Goal: Communication & Community: Answer question/provide support

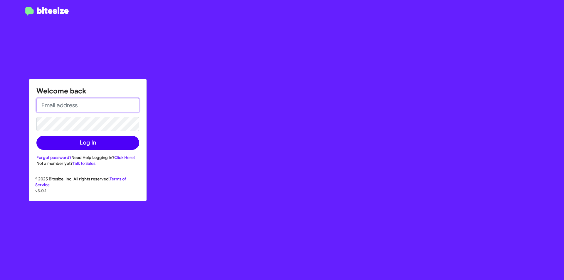
type input "alicia@myislandcdjr.com"
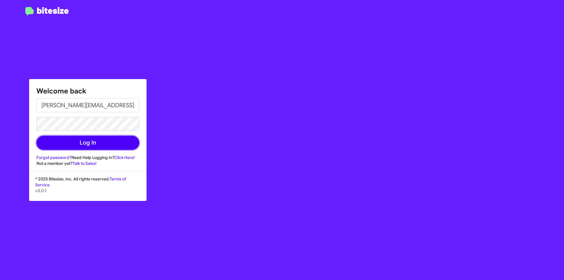
click at [100, 140] on button "Log In" at bounding box center [87, 143] width 103 height 14
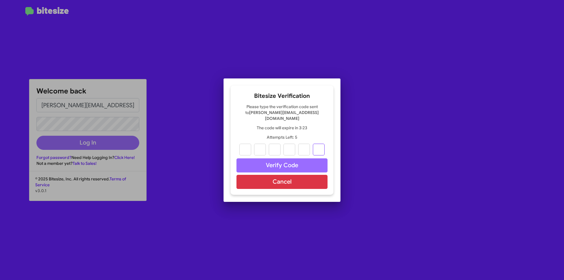
paste input "0"
type input "9"
type input "4"
type input "2"
type input "5"
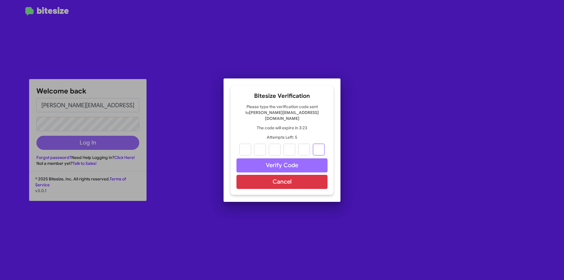
type input "3"
type input "0"
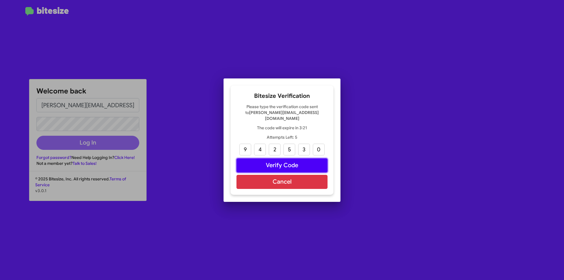
click at [281, 161] on button "Verify Code" at bounding box center [282, 165] width 91 height 14
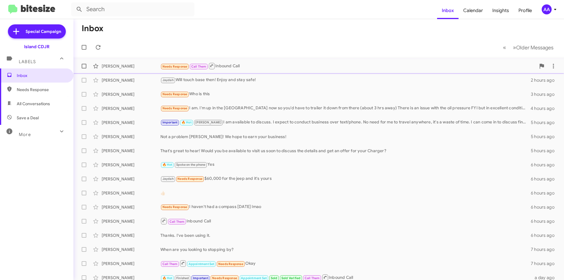
click at [125, 64] on div "Theresa Cialino" at bounding box center [131, 66] width 59 height 6
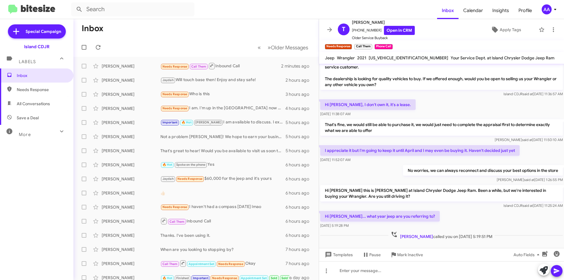
scroll to position [14, 0]
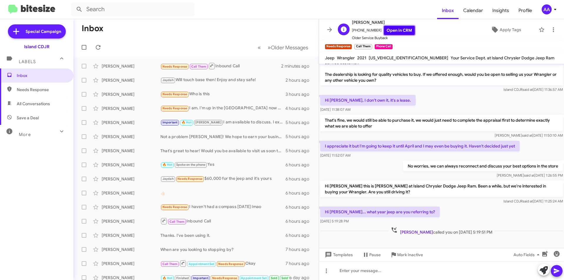
click at [394, 29] on link "Open in CRM" at bounding box center [399, 30] width 31 height 9
click at [550, 29] on icon at bounding box center [553, 29] width 7 height 7
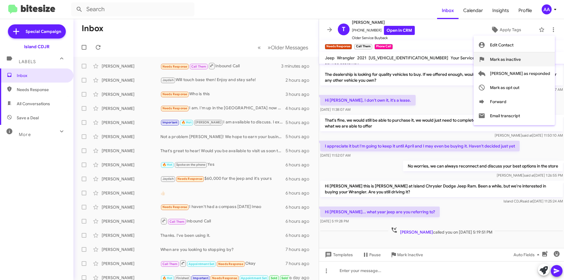
click at [521, 61] on span "Mark as inactive" at bounding box center [505, 59] width 31 height 14
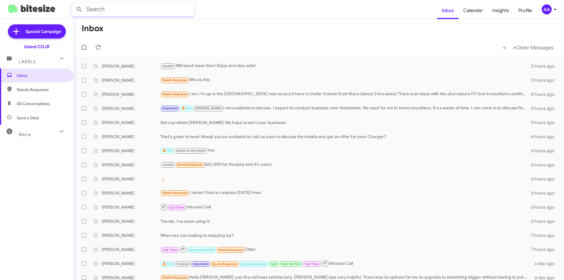
click at [118, 19] on body "Inbox Calendar Insights Profile AA Special Campaign Island CDJR Labels Inbox Ne…" at bounding box center [282, 140] width 564 height 280
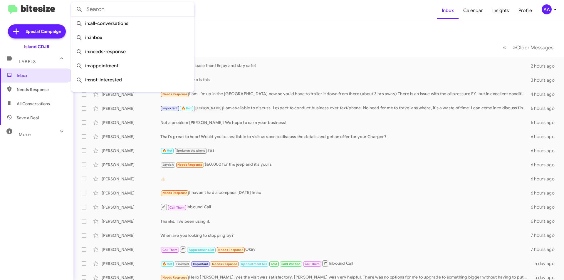
paste input "718301843"
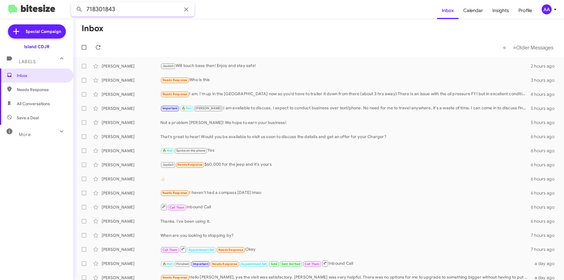
click at [73, 4] on button at bounding box center [79, 10] width 12 height 12
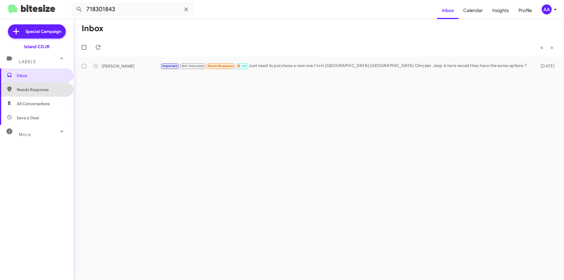
click at [37, 91] on span "Needs Response" at bounding box center [42, 90] width 50 height 6
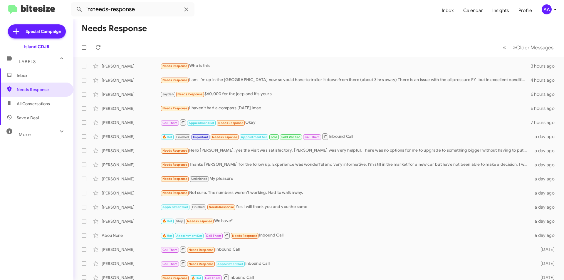
click at [34, 100] on span "All Conversations" at bounding box center [36, 104] width 73 height 14
type input "in:all-conversations"
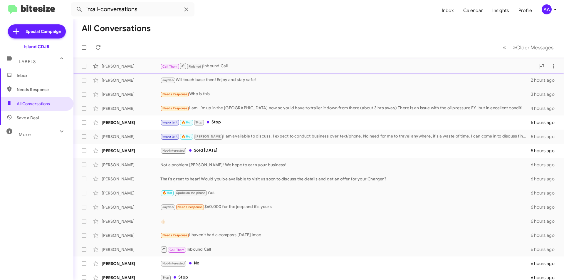
click at [118, 68] on div "Theresa Cialino" at bounding box center [131, 66] width 59 height 6
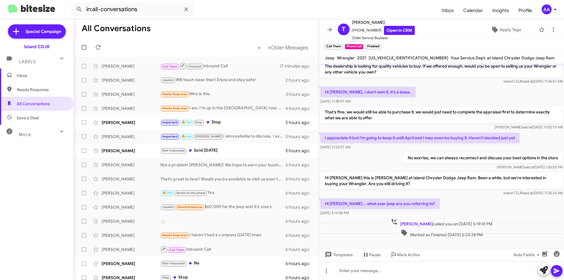
scroll to position [26, 0]
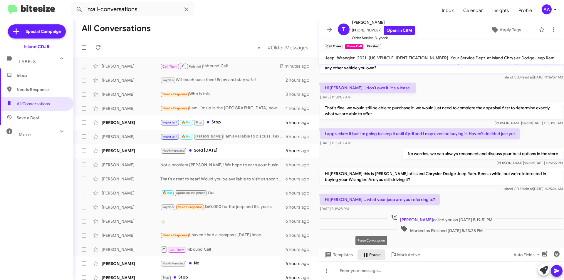
click at [382, 254] on button "Pause" at bounding box center [372, 254] width 28 height 11
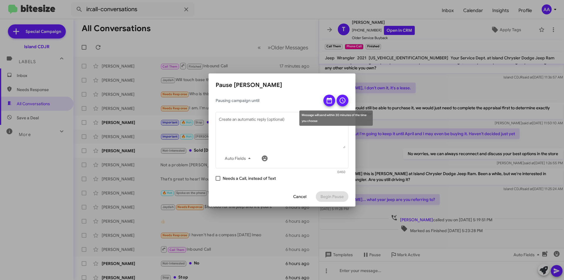
click at [328, 102] on icon at bounding box center [329, 100] width 7 height 7
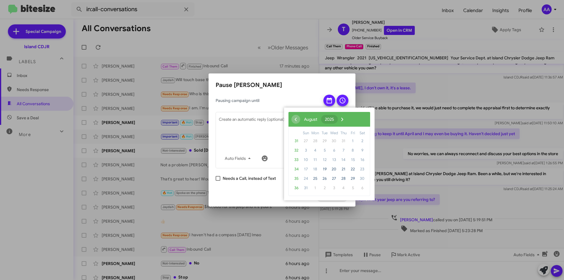
click at [334, 120] on span "2025" at bounding box center [329, 119] width 9 height 5
click at [332, 117] on span "2018 - 2033" at bounding box center [318, 119] width 28 height 5
click at [332, 120] on span "2018 - 2033" at bounding box center [318, 119] width 28 height 5
click at [361, 185] on span "2033" at bounding box center [358, 184] width 14 height 14
click at [356, 183] on span "2033" at bounding box center [358, 184] width 14 height 14
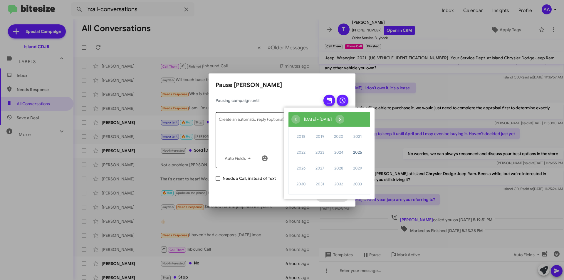
click at [263, 140] on textarea "Create an automatic reply (optional)" at bounding box center [282, 133] width 127 height 31
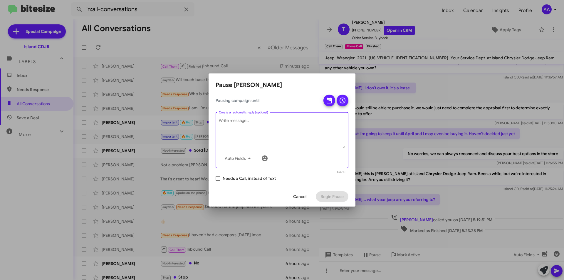
click at [254, 180] on span "Needs a Call, instead of Text" at bounding box center [249, 178] width 53 height 7
click at [218, 181] on input "Needs a Call, instead of Text" at bounding box center [218, 181] width 0 height 0
checkbox input "true"
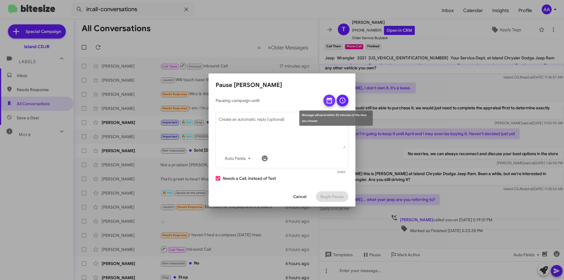
click at [330, 102] on icon at bounding box center [329, 100] width 7 height 7
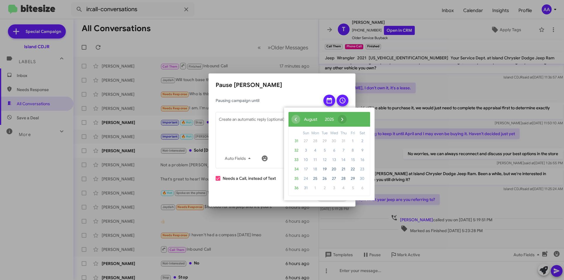
click at [347, 118] on span "›" at bounding box center [342, 119] width 9 height 9
click at [354, 118] on span "›" at bounding box center [349, 119] width 9 height 9
click at [315, 169] on span "17" at bounding box center [315, 169] width 9 height 9
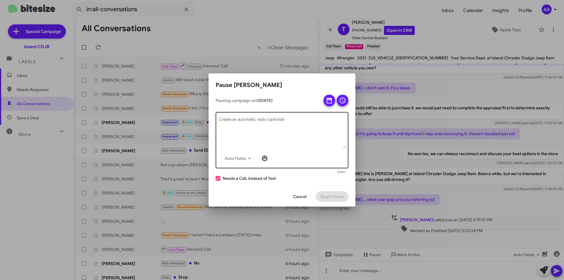
click at [291, 131] on textarea "Create an automatic reply (optional)" at bounding box center [282, 133] width 127 height 31
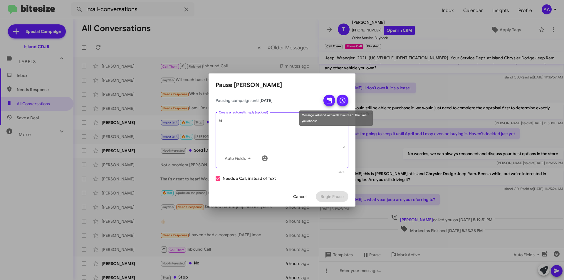
type textarea "hi"
click at [330, 99] on icon at bounding box center [329, 101] width 5 height 6
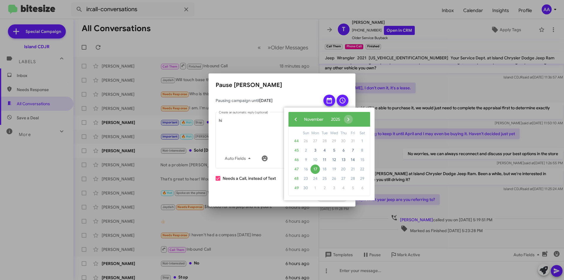
click at [339, 99] on icon at bounding box center [342, 100] width 7 height 7
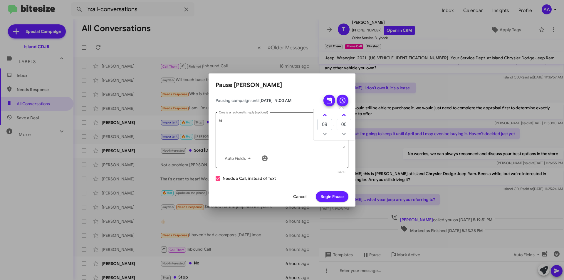
click at [328, 161] on div "Auto Fields" at bounding box center [282, 158] width 127 height 12
click at [331, 192] on span "Begin Pause" at bounding box center [332, 196] width 23 height 11
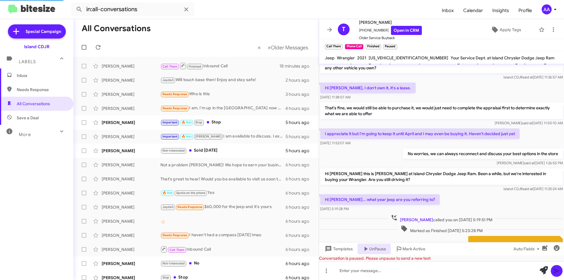
scroll to position [82, 0]
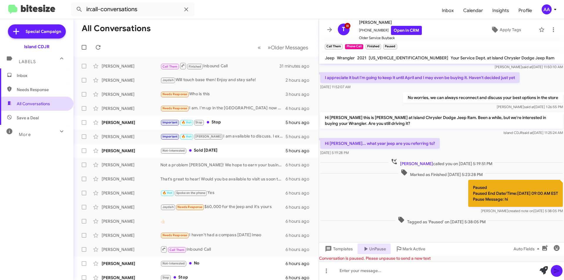
click at [18, 107] on span "All Conversations" at bounding box center [36, 104] width 73 height 14
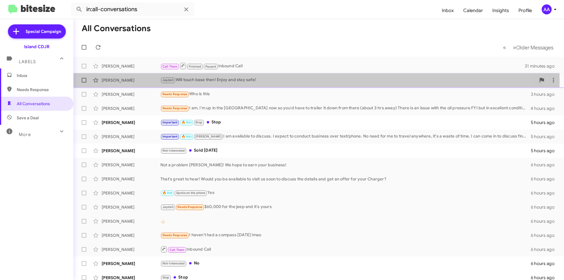
click at [247, 80] on div "Jaydah Will touch base then! Enjoy and stay safe!" at bounding box center [348, 80] width 376 height 7
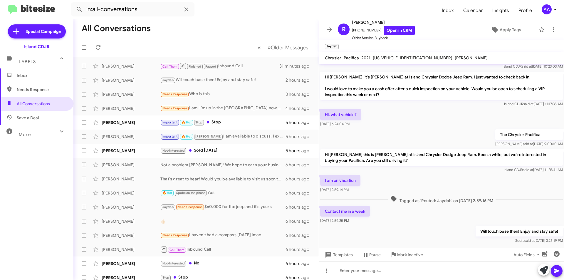
scroll to position [41, 0]
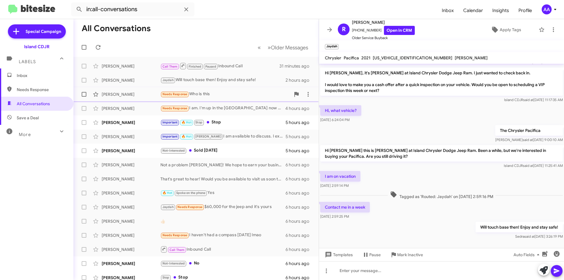
click at [236, 96] on div "Needs Response Who is this" at bounding box center [225, 94] width 130 height 7
